Goal: Find specific page/section: Find specific page/section

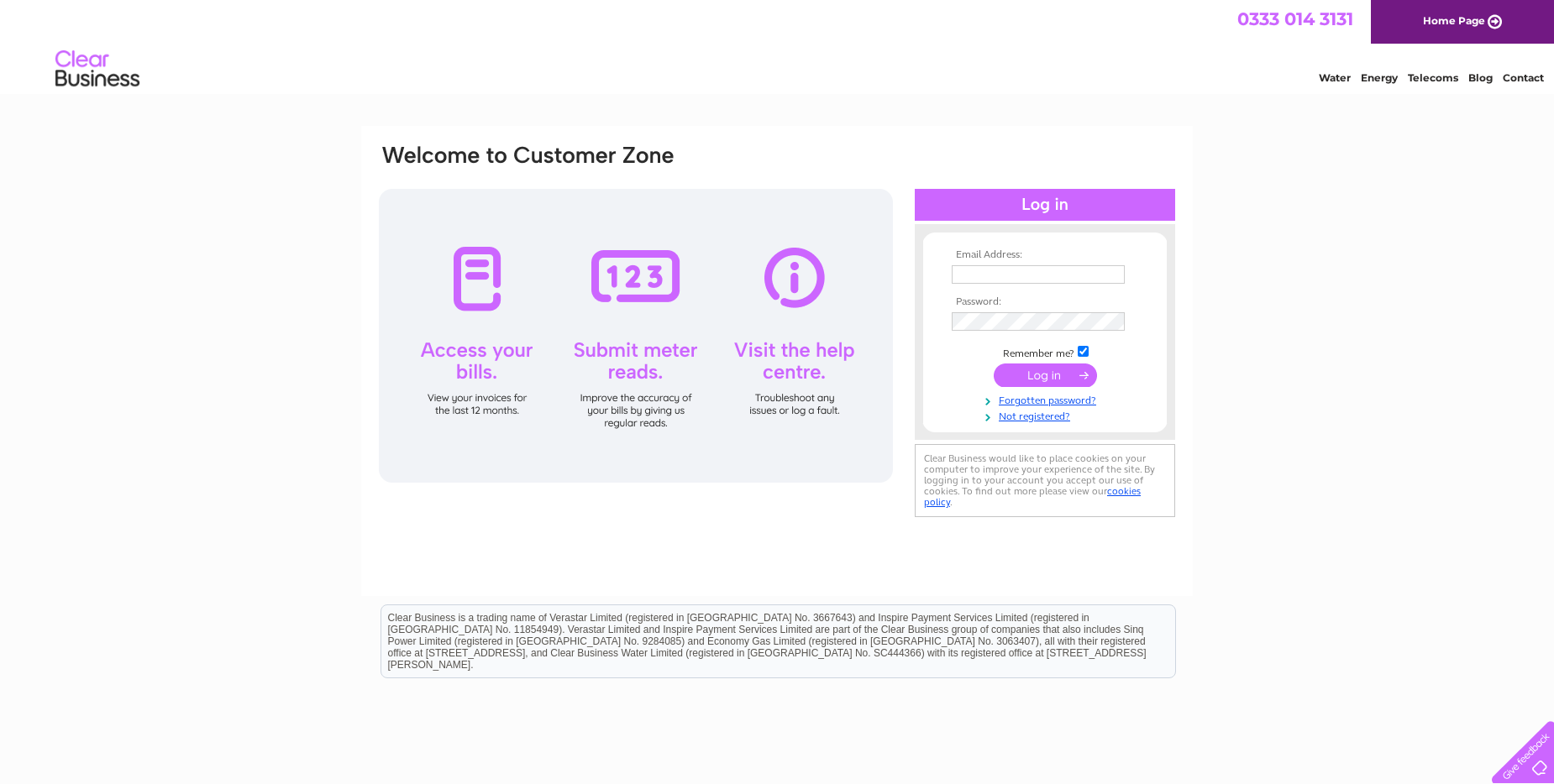
type input "colintonmains@live.co.uk"
click at [1024, 365] on input "submit" at bounding box center [1045, 375] width 104 height 24
click at [1029, 373] on input "submit" at bounding box center [1045, 375] width 104 height 24
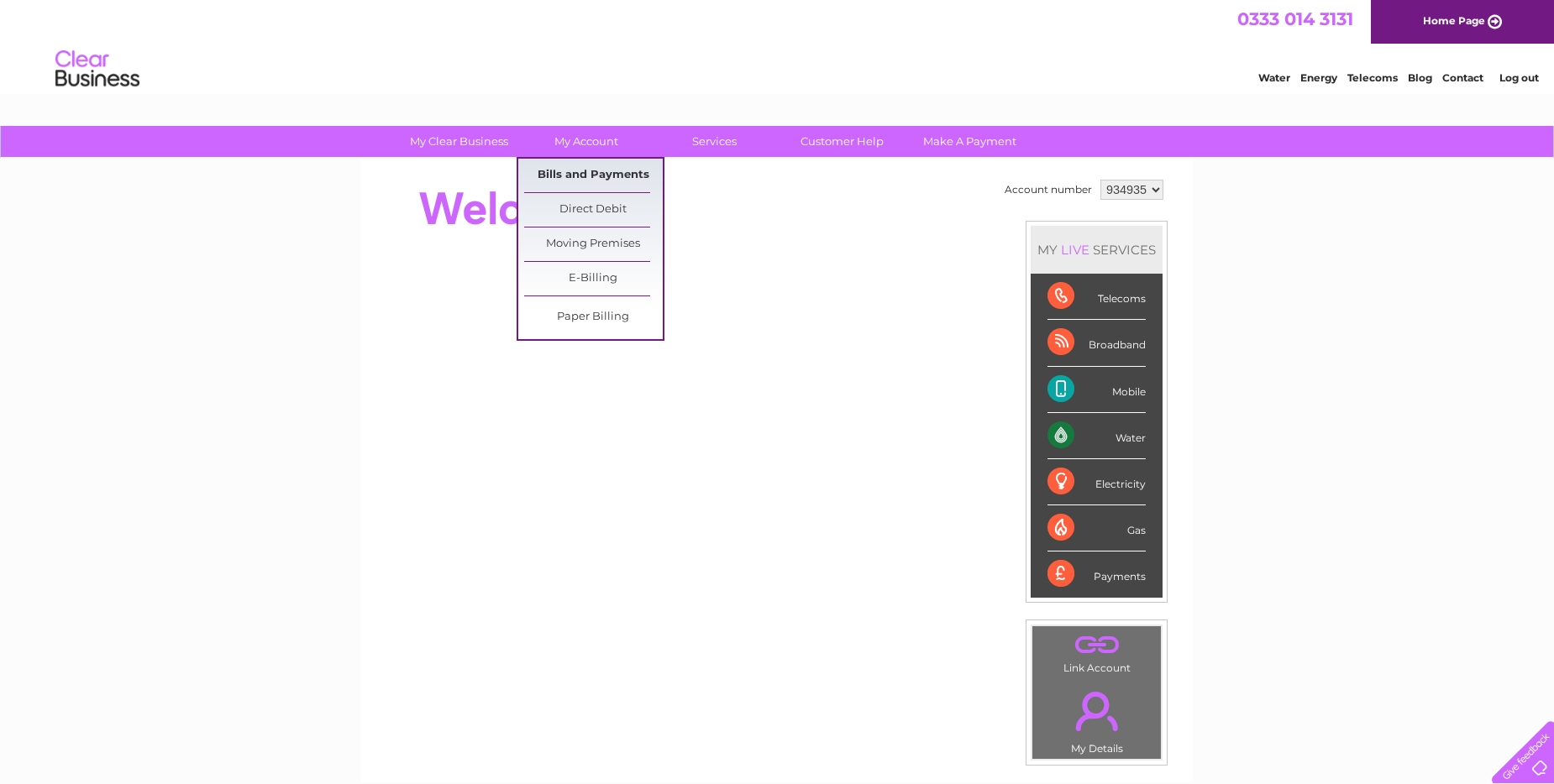
click at [592, 175] on link "Bills and Payments" at bounding box center [594, 175] width 138 height 34
drag, startPoint x: 592, startPoint y: 175, endPoint x: 573, endPoint y: 177, distance: 19.1
click at [573, 177] on link "Bills and Payments" at bounding box center [594, 175] width 138 height 34
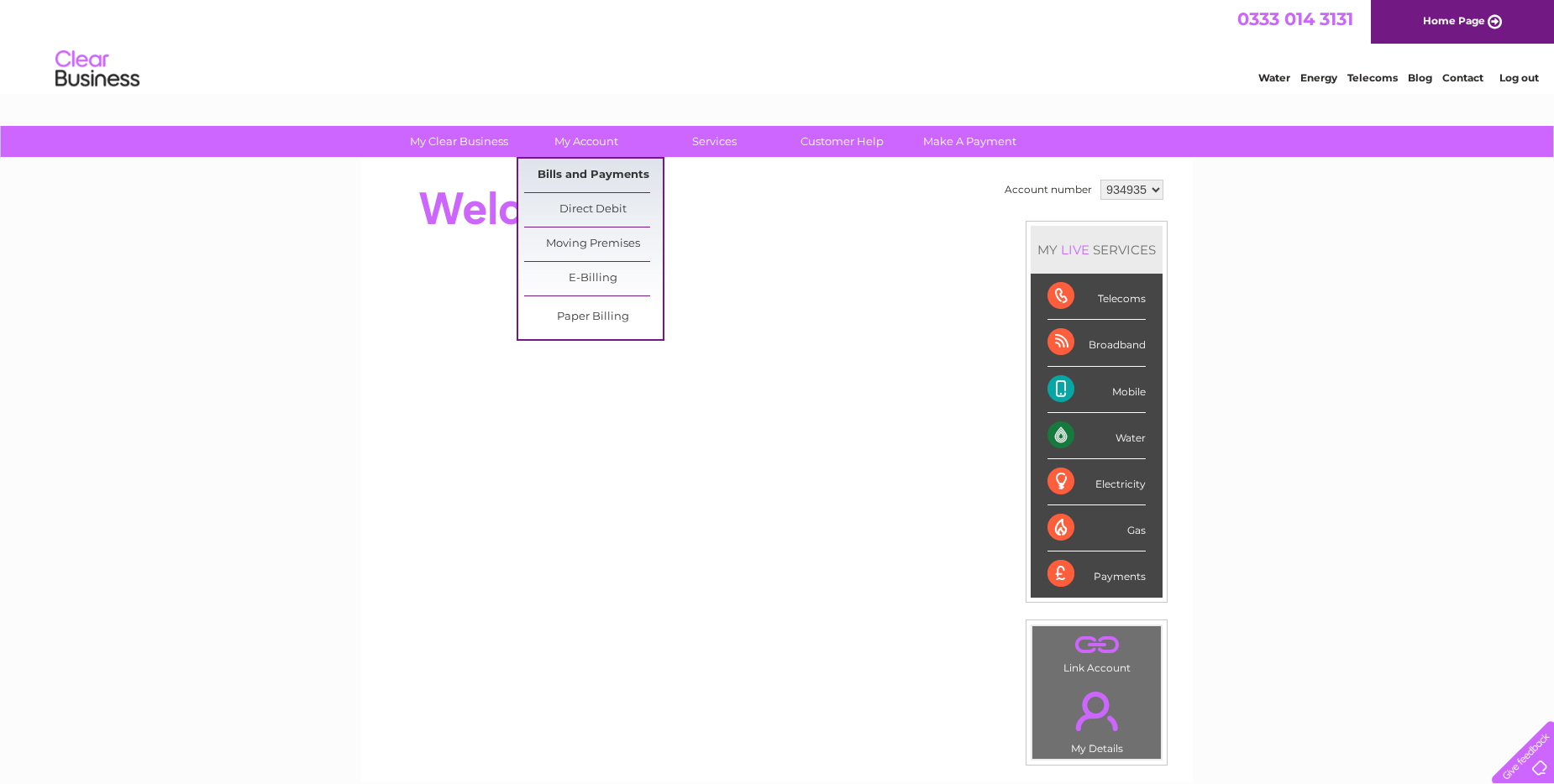
click at [573, 177] on link "Bills and Payments" at bounding box center [594, 175] width 138 height 34
drag, startPoint x: 573, startPoint y: 177, endPoint x: 643, endPoint y: 173, distance: 70.1
click at [643, 173] on link "Bills and Payments" at bounding box center [594, 175] width 138 height 34
drag, startPoint x: 643, startPoint y: 173, endPoint x: 637, endPoint y: 165, distance: 10.0
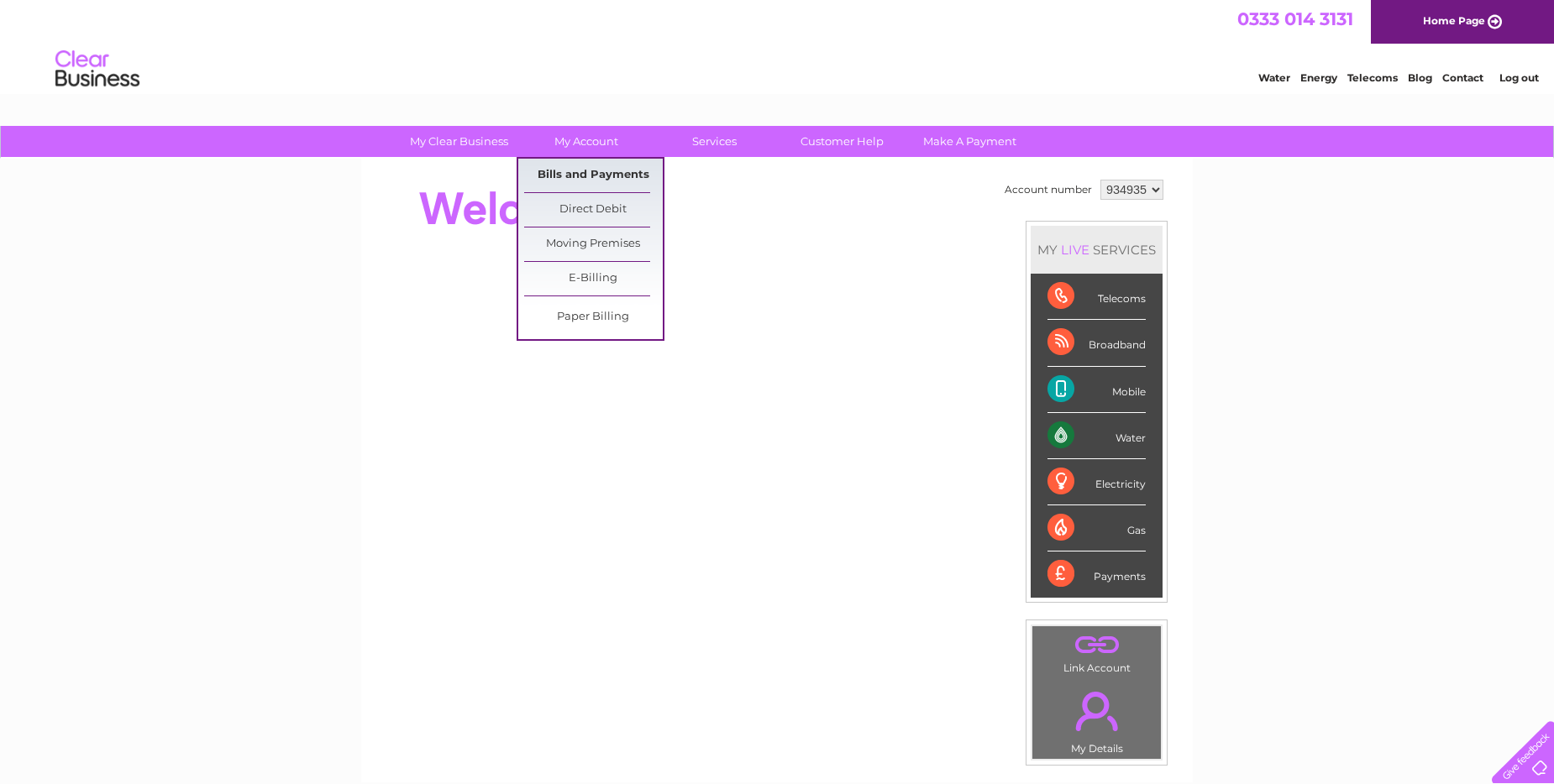
click at [637, 165] on link "Bills and Payments" at bounding box center [594, 175] width 138 height 34
click at [607, 174] on link "Bills and Payments" at bounding box center [594, 175] width 138 height 34
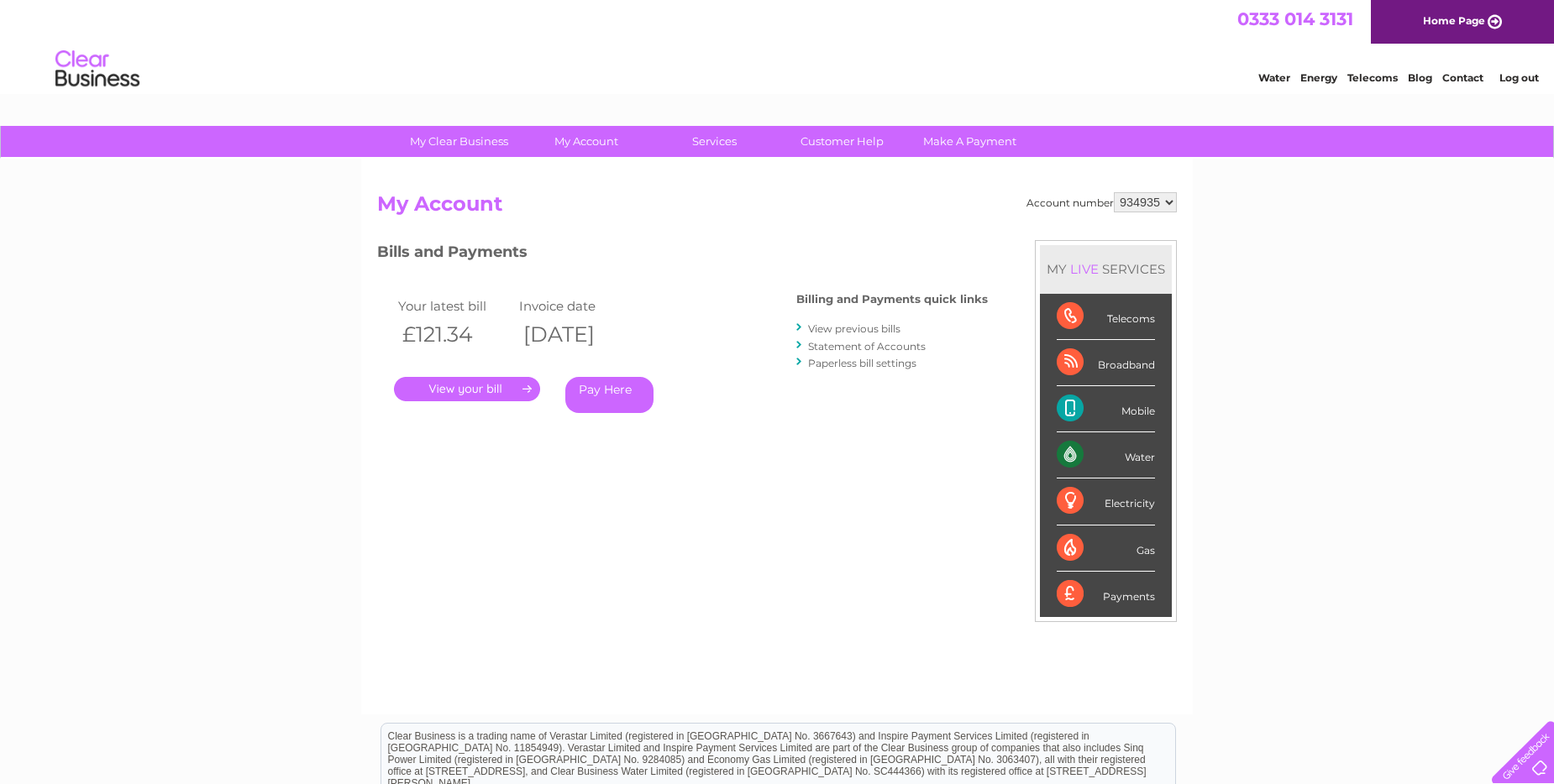
click at [530, 389] on link "." at bounding box center [466, 389] width 146 height 24
